Goal: Transaction & Acquisition: Subscribe to service/newsletter

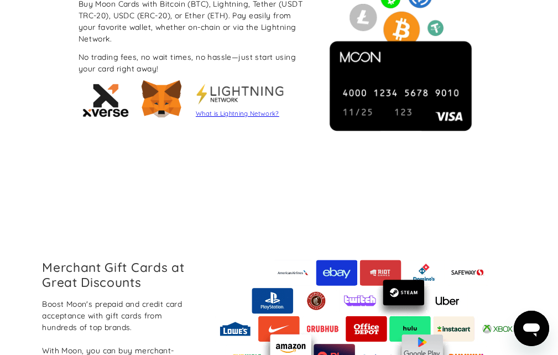
scroll to position [892, 0]
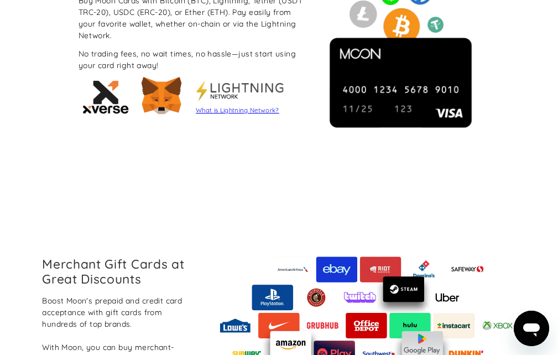
drag, startPoint x: 566, startPoint y: 164, endPoint x: 566, endPoint y: 210, distance: 45.9
click at [247, 69] on div "No trading fees, no wait times, no hassle—just start using your card right away!" at bounding box center [192, 59] width 227 height 23
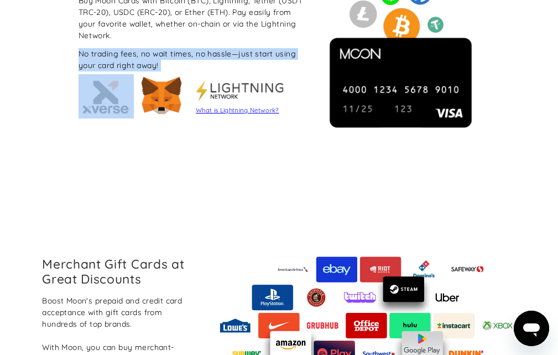
click at [247, 69] on div "No trading fees, no wait times, no hassle—just start using your card right away!" at bounding box center [192, 59] width 227 height 23
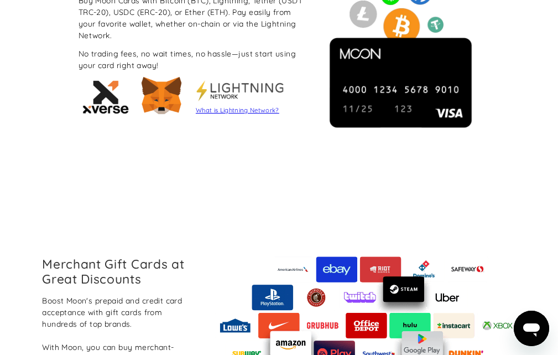
click at [437, 186] on div "Bitcoin, Tether and Many More! Buy Moon Cards with Bitcoin (BTC), Lightning, Te…" at bounding box center [279, 46] width 558 height 294
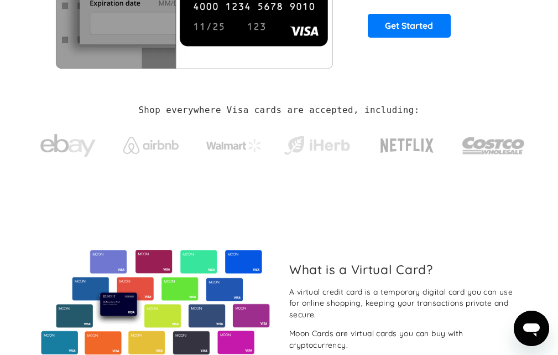
scroll to position [0, 0]
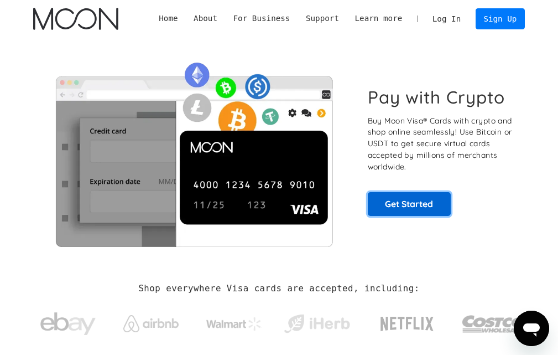
click at [391, 204] on link "Get Started" at bounding box center [409, 204] width 83 height 24
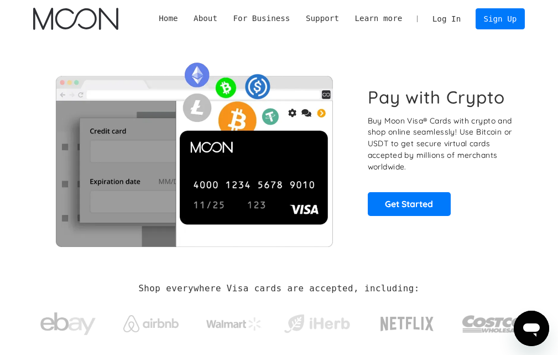
click at [95, 45] on div "Pay with Crypto Buy Moon Visa® Cards with crypto and shop online seamlessly! Us…" at bounding box center [278, 151] width 491 height 227
